Goal: Check status

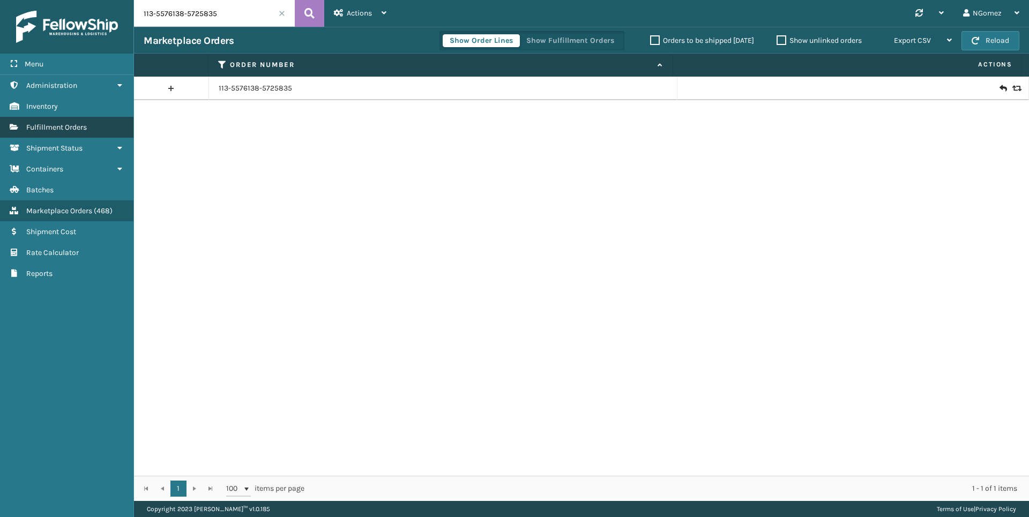
click at [95, 130] on link "Fulfillment Orders" at bounding box center [66, 127] width 133 height 21
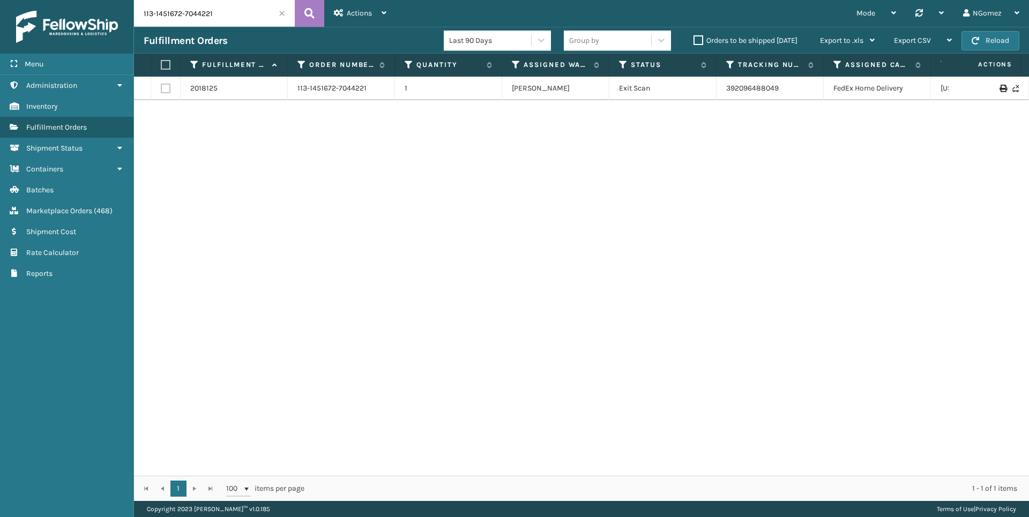
click at [235, 9] on input "113-1451672-7044221" at bounding box center [214, 13] width 161 height 27
paste input "112-2225083-3645030"
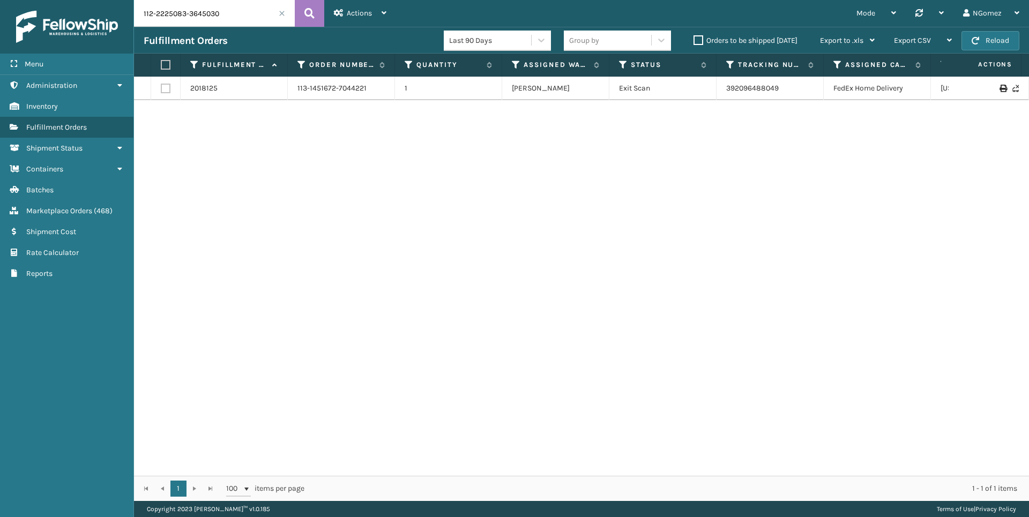
type input "112-2225083-3645030"
click at [758, 88] on link "392073467793" at bounding box center [751, 88] width 50 height 9
click at [732, 85] on link "392073467793" at bounding box center [751, 88] width 50 height 9
click at [739, 85] on link "392073467793" at bounding box center [751, 88] width 50 height 9
